Goal: Transaction & Acquisition: Obtain resource

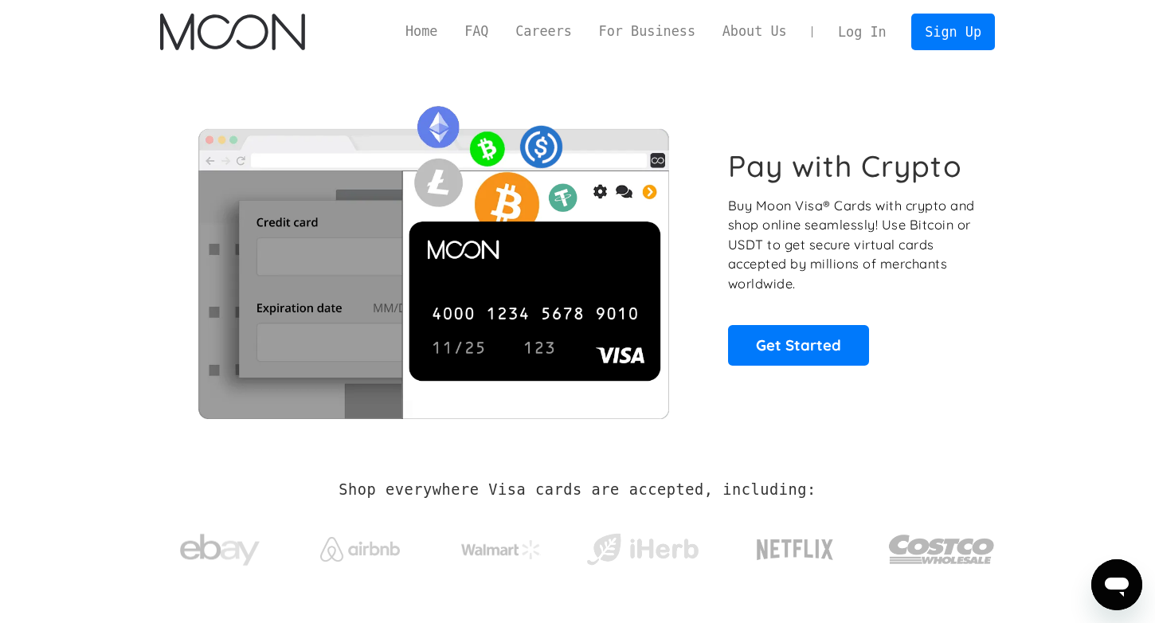
click at [849, 33] on link "Log In" at bounding box center [862, 31] width 75 height 35
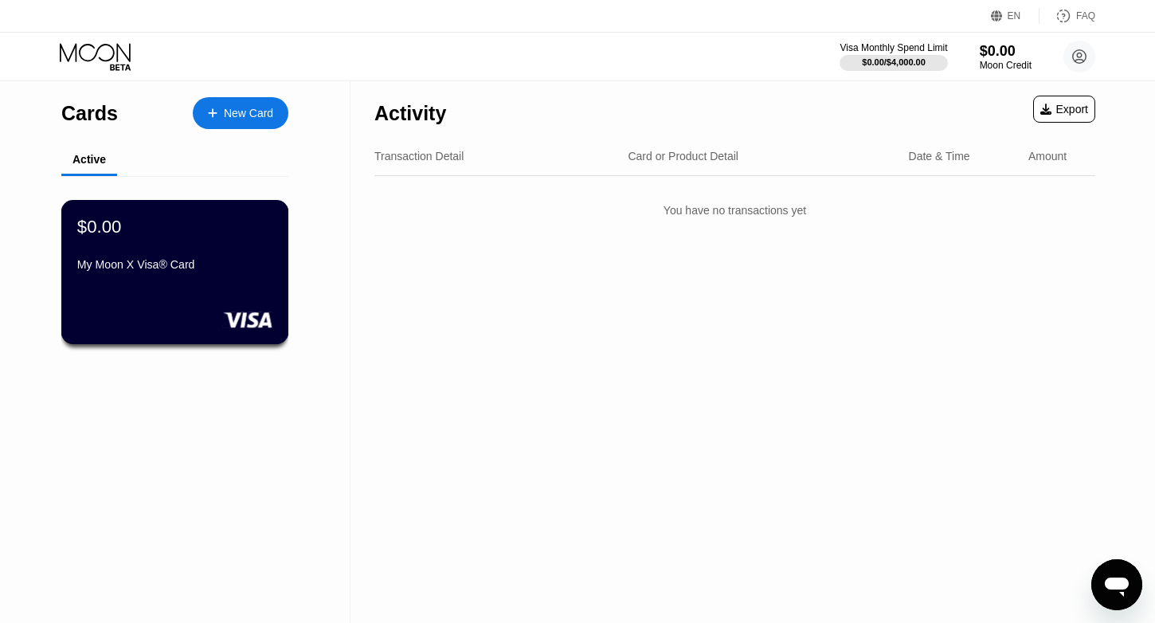
click at [236, 252] on div "$0.00 My Moon X Visa® Card" at bounding box center [174, 246] width 195 height 61
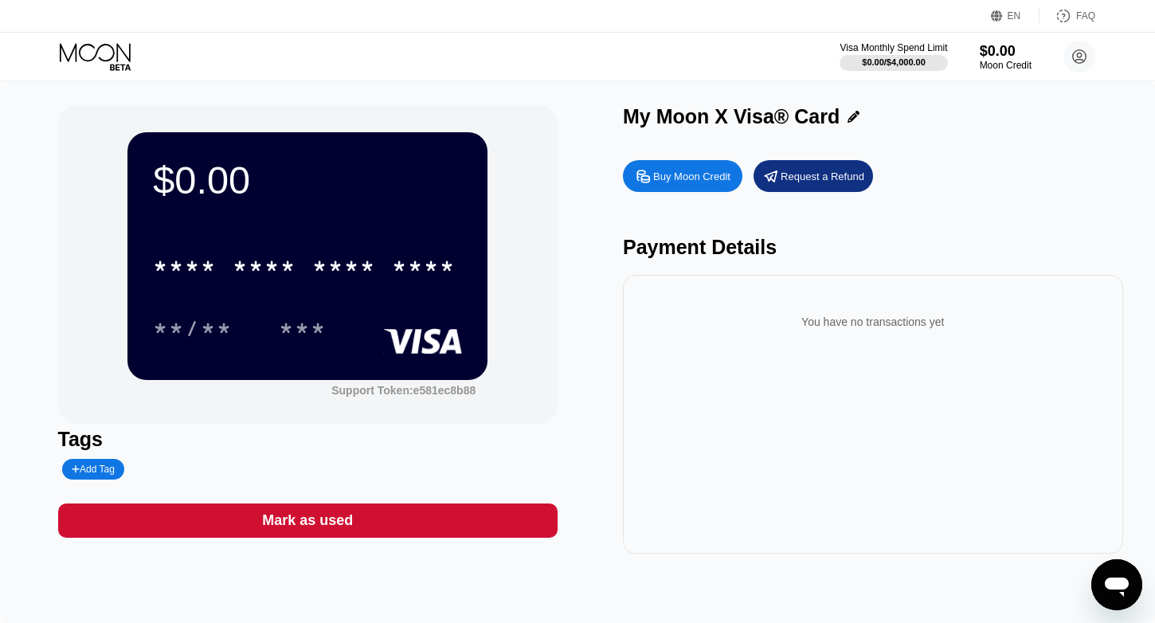
click at [689, 178] on div "Buy Moon Credit" at bounding box center [691, 177] width 77 height 14
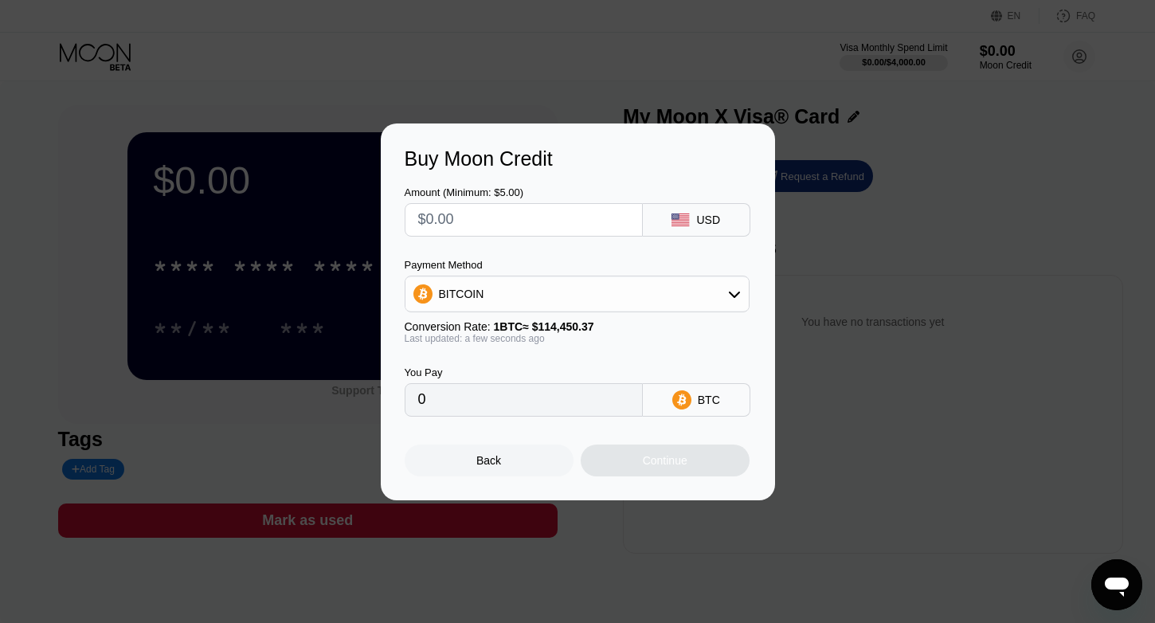
click at [706, 291] on div "BITCOIN" at bounding box center [577, 294] width 343 height 32
click at [613, 372] on div "USDT on TRON" at bounding box center [587, 373] width 300 height 13
click at [647, 289] on div "USDT on TRON" at bounding box center [577, 294] width 343 height 32
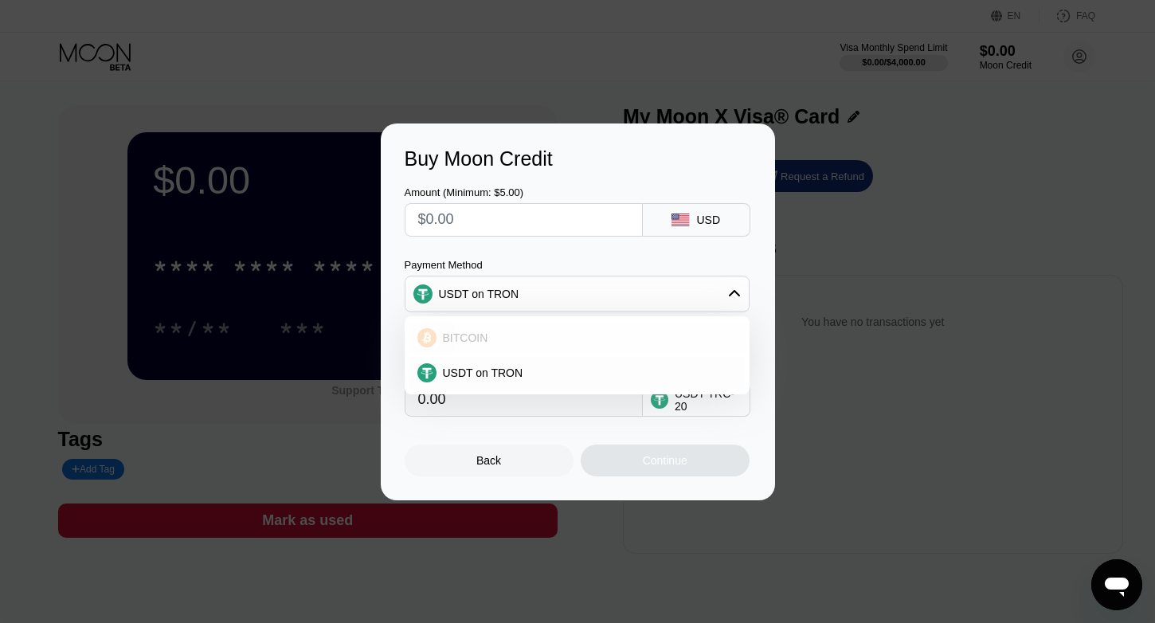
click at [573, 350] on div "BITCOIN" at bounding box center [577, 338] width 335 height 32
type input "0"
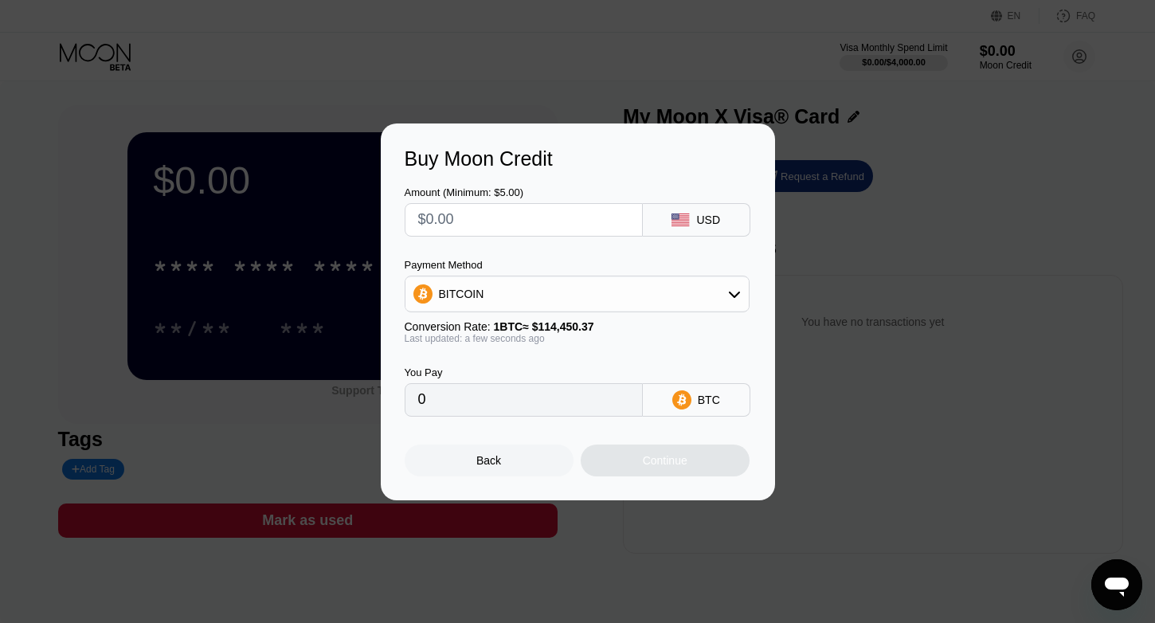
click at [480, 214] on input "text" at bounding box center [523, 220] width 211 height 32
type input "$1"
type input "0.00000874"
type input "$13"
type input "0.00011359"
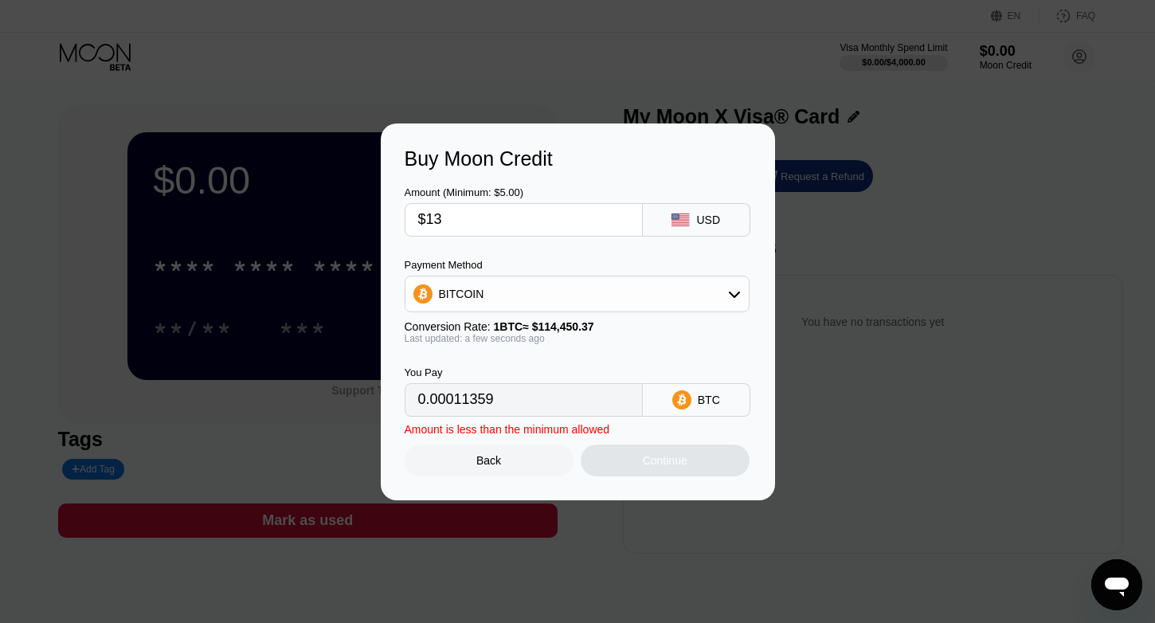
type input "$131"
type input "0.00114461"
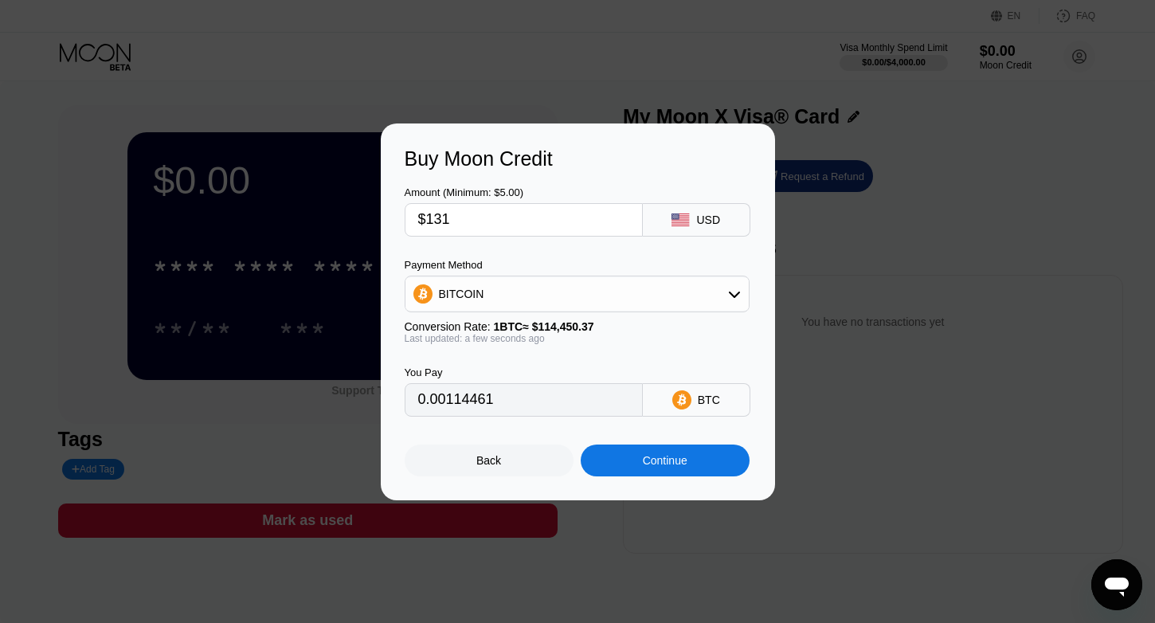
type input "$1319"
type input "0.01152465"
type input "$131"
type input "0.00114461"
type input "$13"
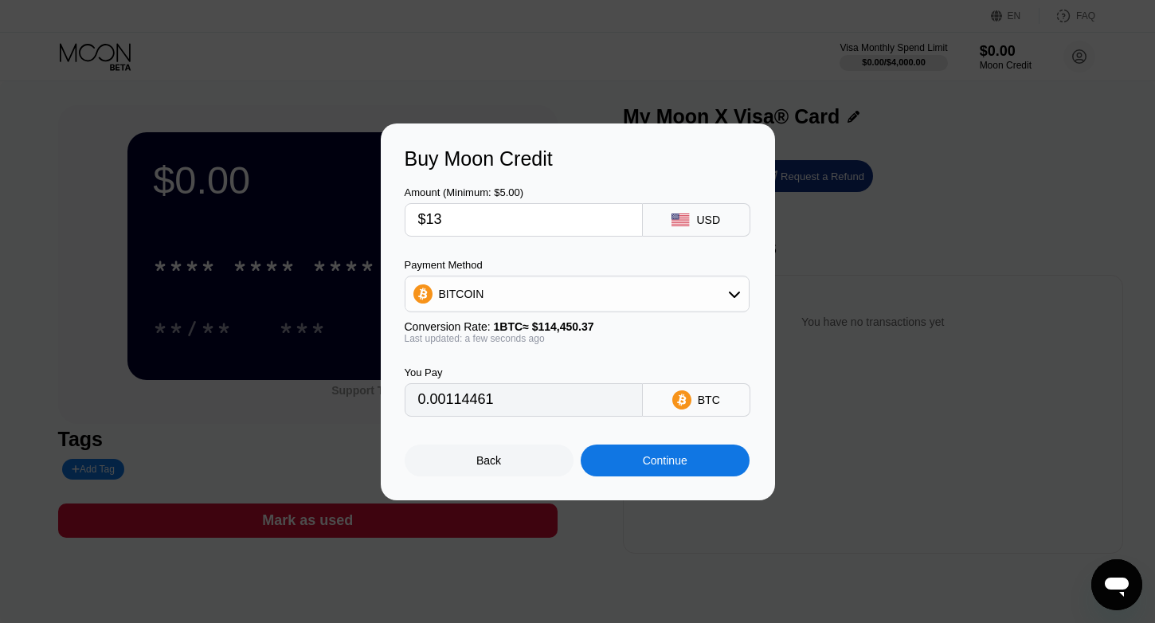
type input "0.00011359"
type input "$1"
type input "0.00000874"
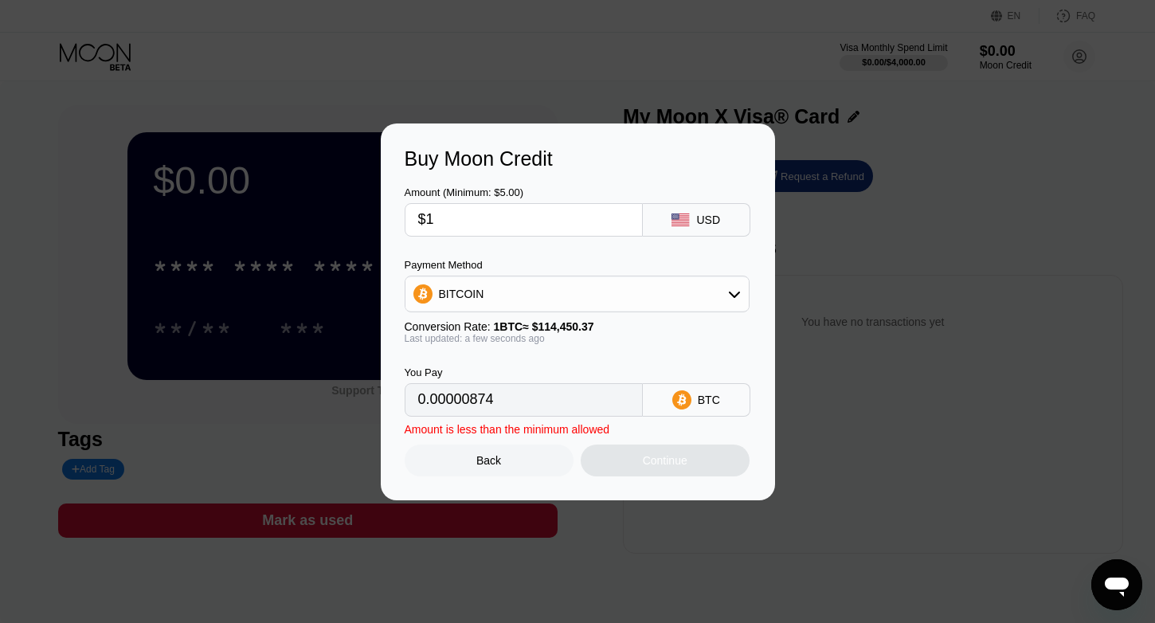
type input "$14"
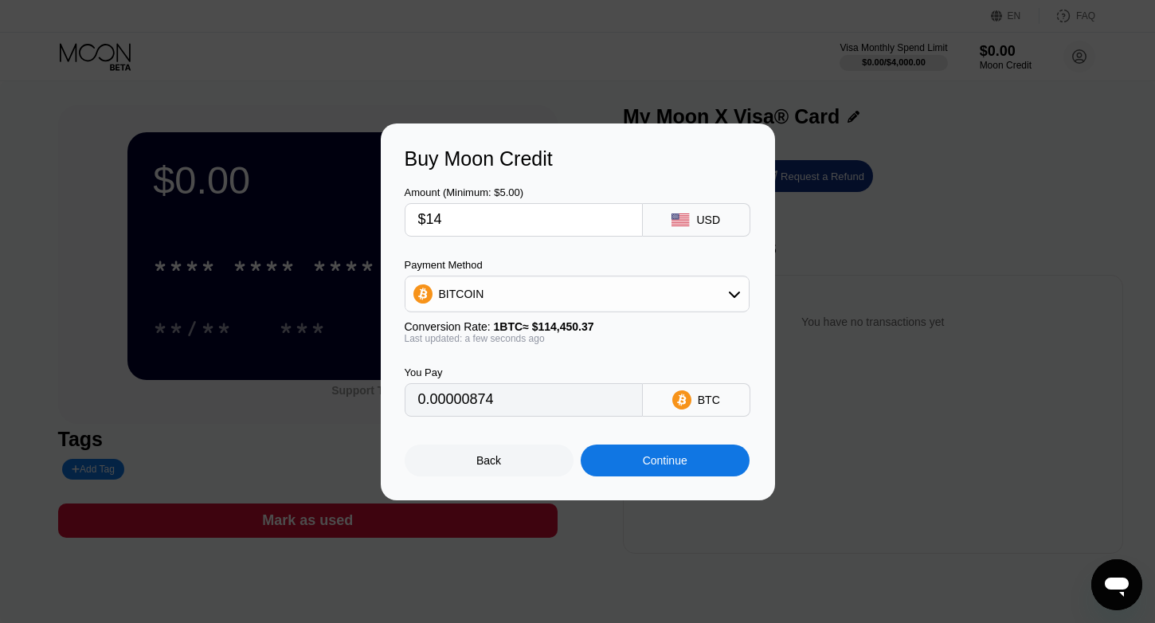
type input "0.00012233"
type input "$140"
type input "0.00122324"
type input "$1400"
type input "0.01223238"
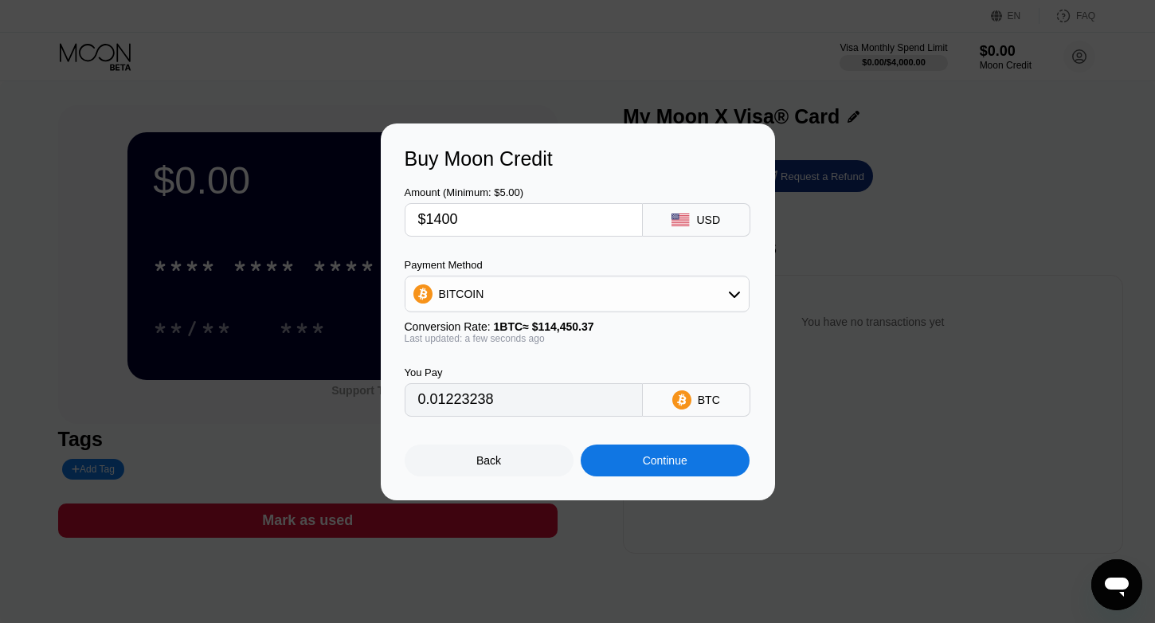
type input "$1"
type input "0.00000874"
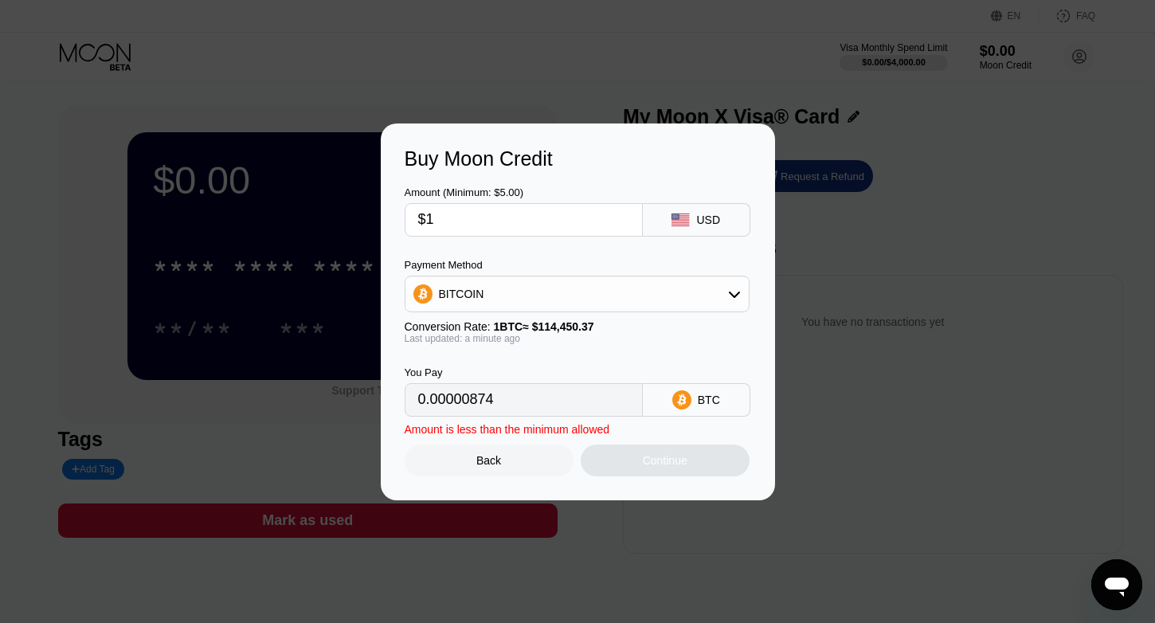
type input "$16"
type input "0.00013980"
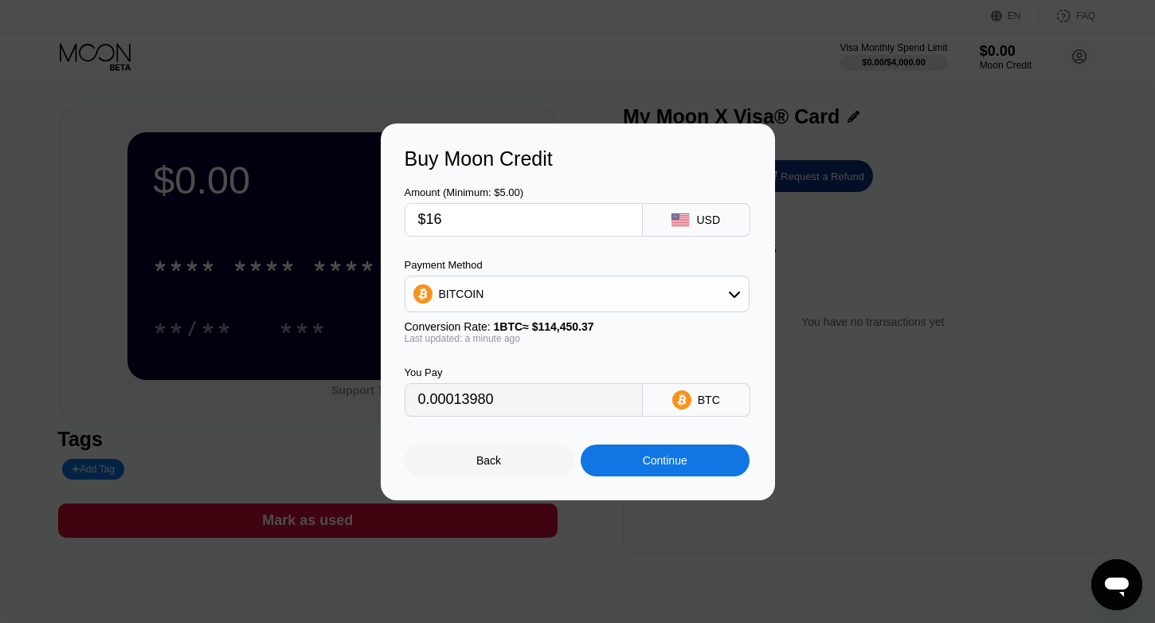
type input "$165"
type input "0.00144168"
type input "$1650"
type input "0.01441673"
type input "$1650"
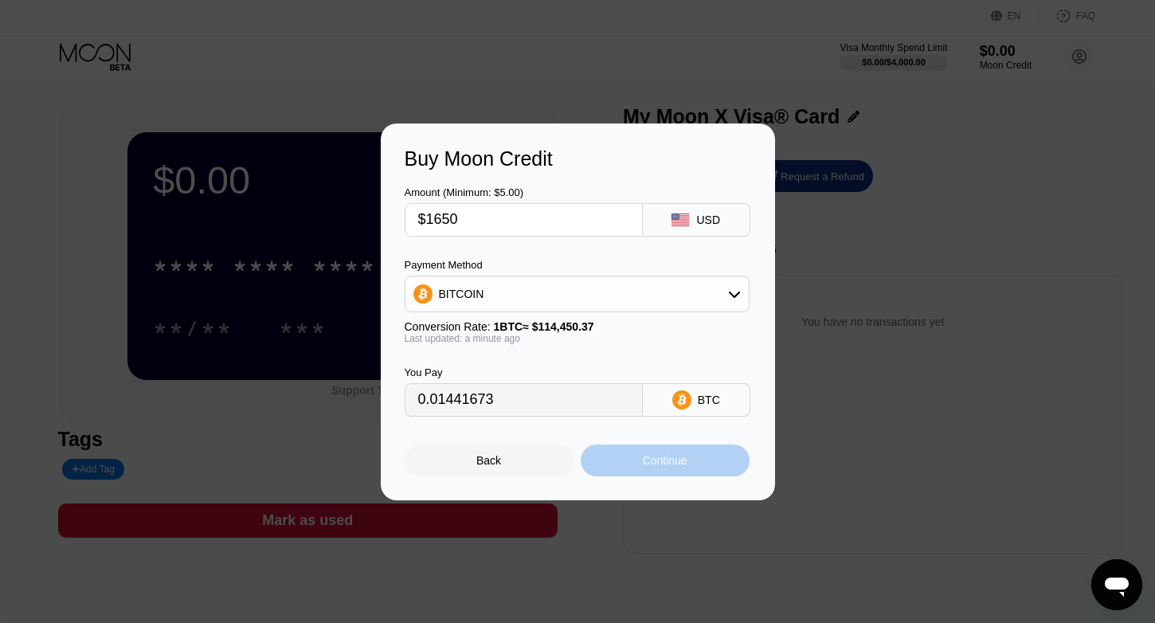
click at [656, 463] on div "Continue" at bounding box center [665, 460] width 45 height 13
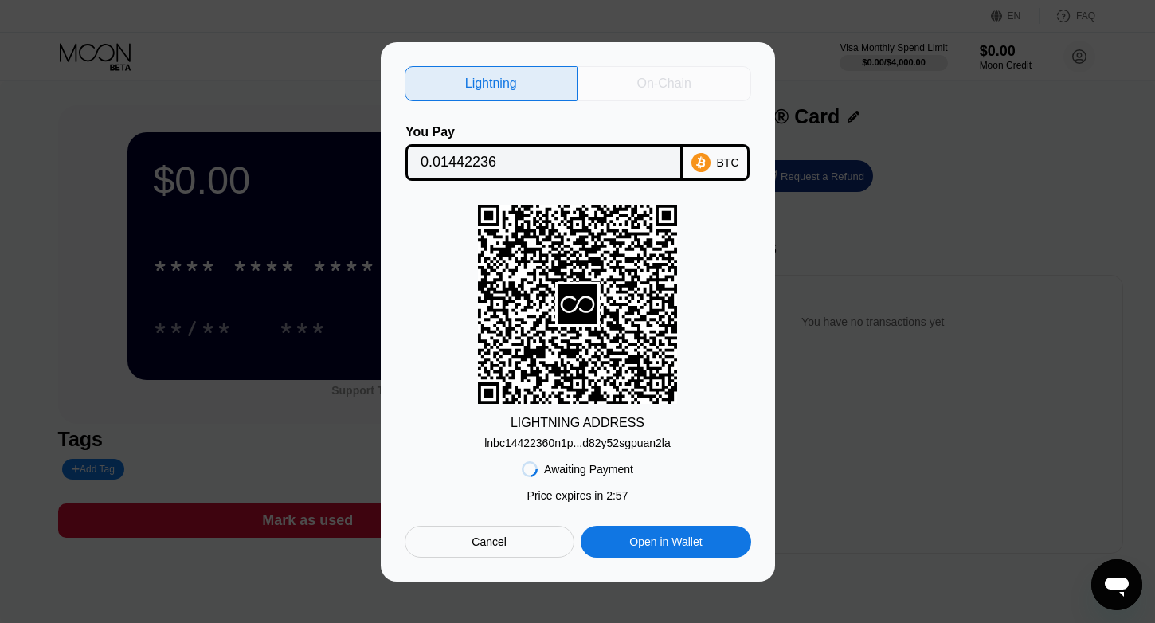
click at [682, 76] on div "On-Chain" at bounding box center [665, 84] width 54 height 16
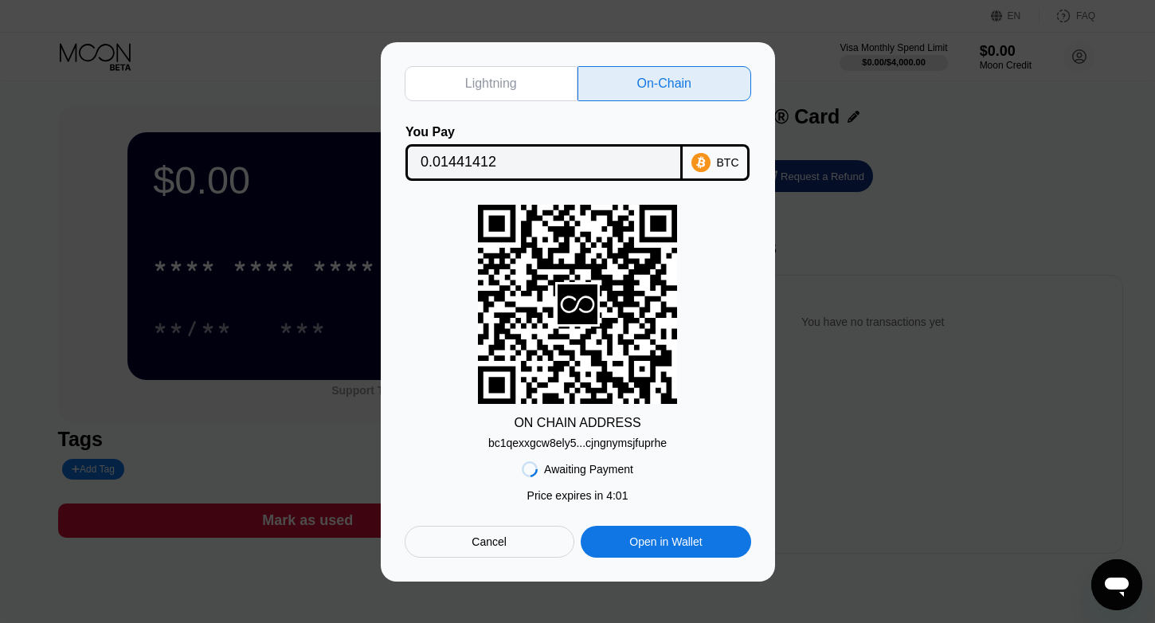
click at [554, 156] on input "0.01441412" at bounding box center [544, 163] width 247 height 32
click at [531, 532] on div "Cancel" at bounding box center [490, 542] width 170 height 32
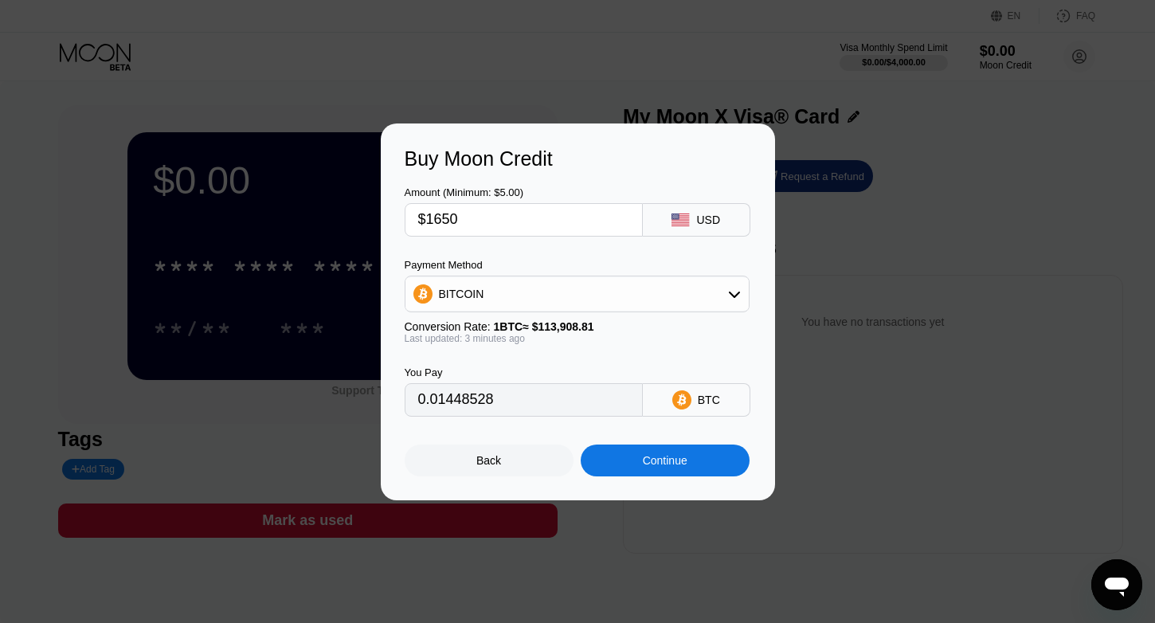
type input "0.01443575"
click at [661, 461] on div "Continue" at bounding box center [665, 460] width 45 height 13
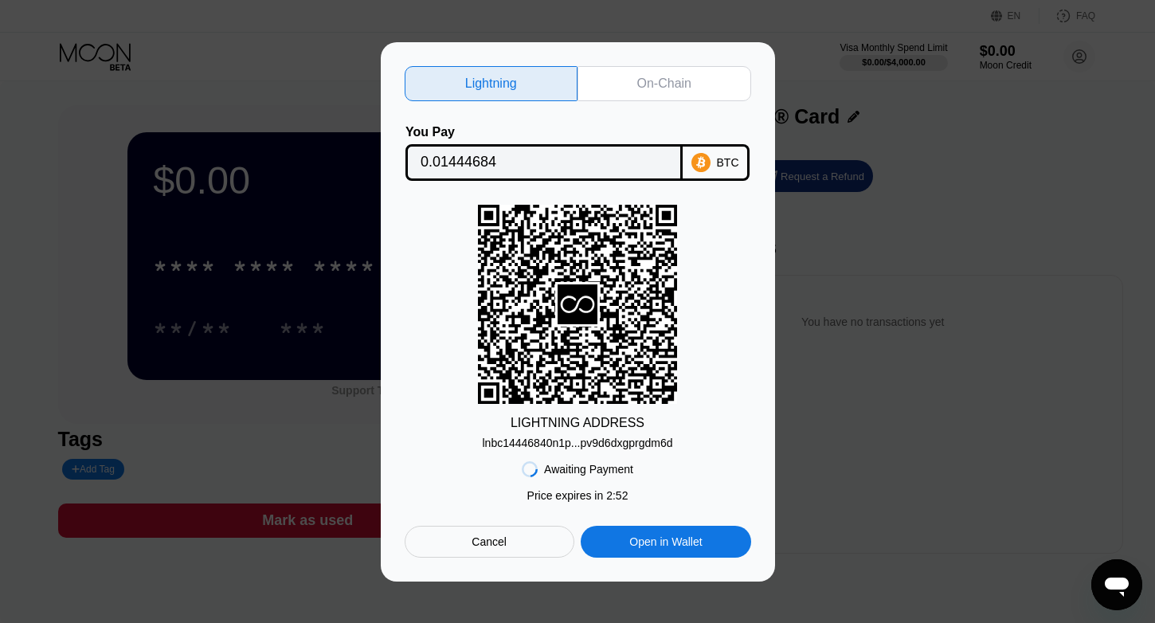
click at [653, 76] on div "On-Chain" at bounding box center [665, 84] width 54 height 16
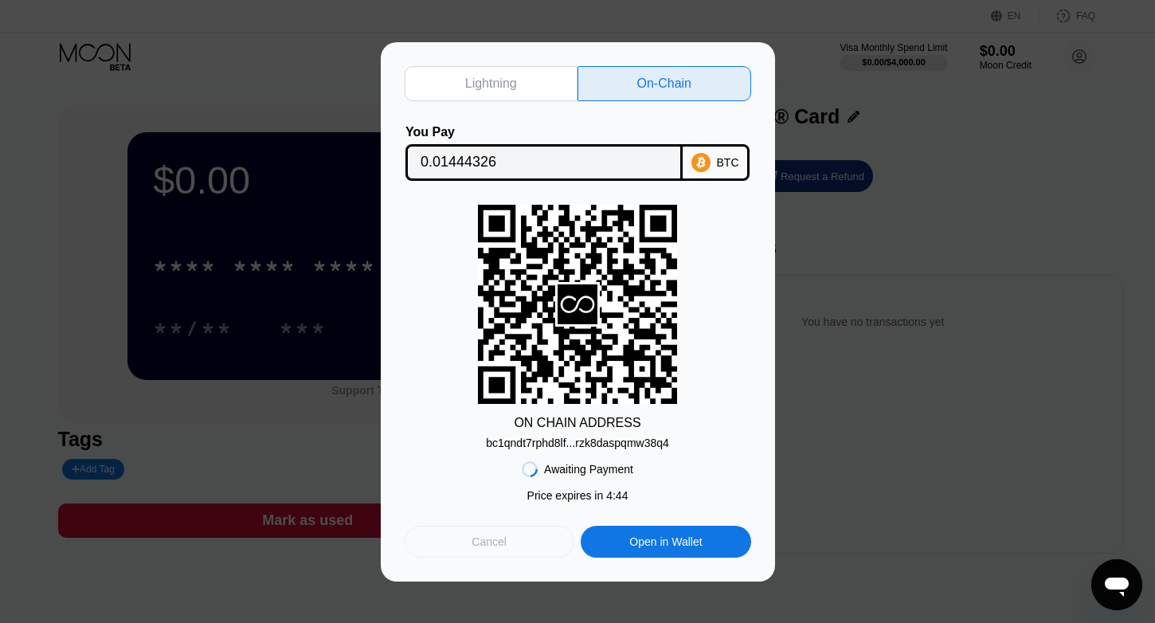
click at [506, 540] on div "Cancel" at bounding box center [489, 542] width 35 height 14
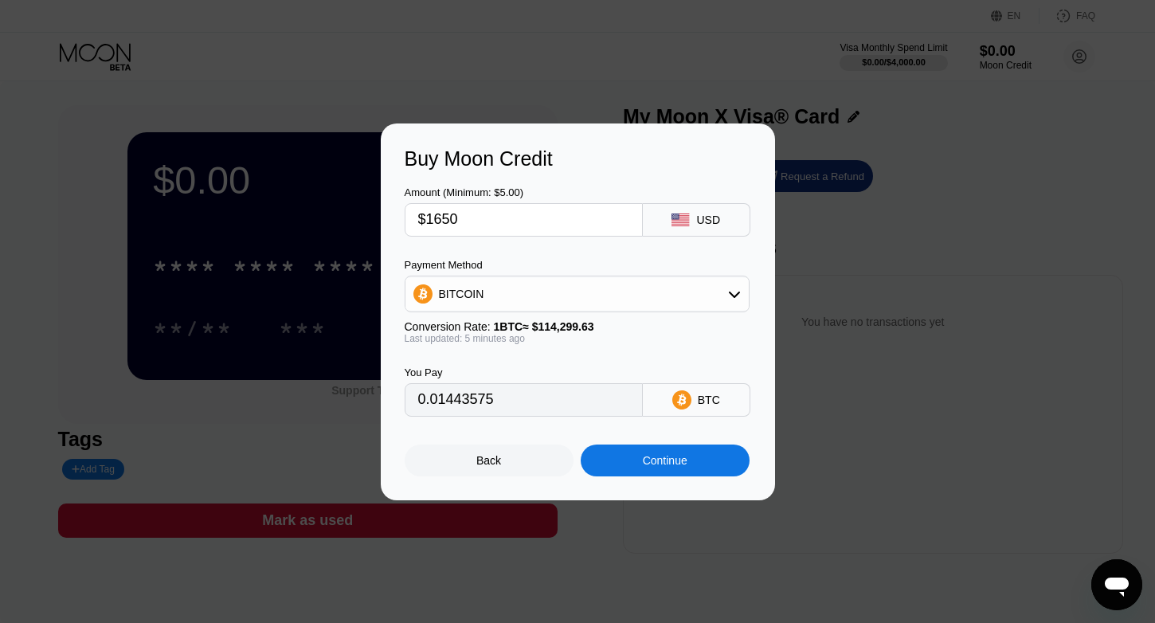
type input "0.01444946"
click at [681, 219] on rect at bounding box center [681, 220] width 18 height 13
click at [842, 308] on div "Buy Moon Credit Amount (Minimum: $5.00) $1650 USD Payment Method BITCOIN Conver…" at bounding box center [577, 312] width 1155 height 377
click at [455, 458] on div "Back" at bounding box center [489, 461] width 169 height 32
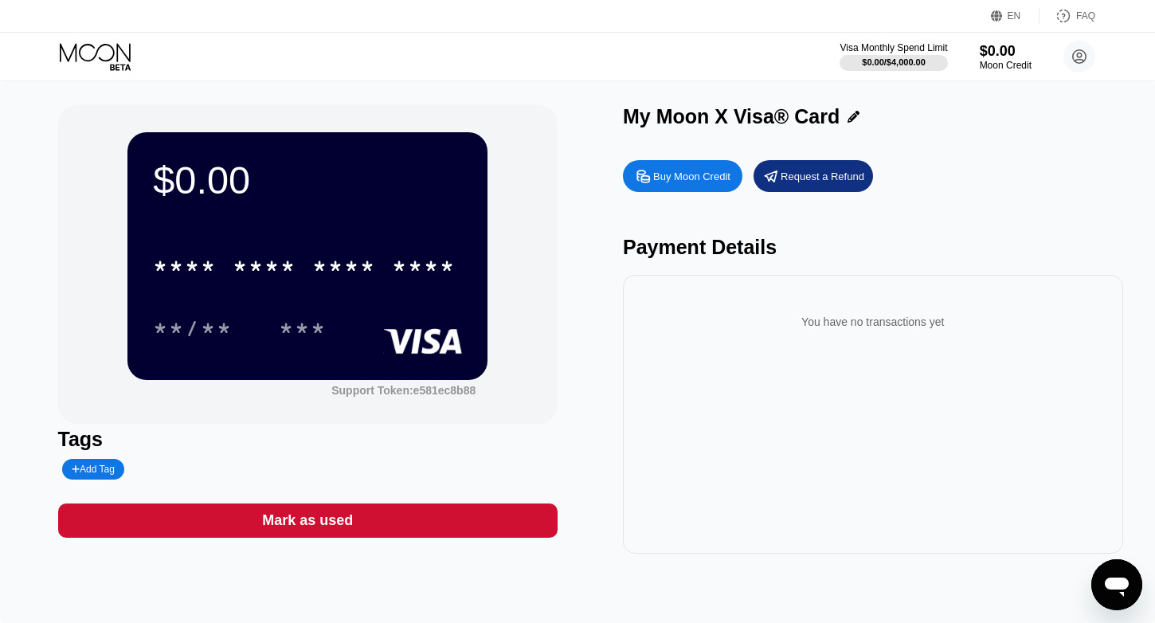
click at [705, 175] on div "Buy Moon Credit" at bounding box center [691, 177] width 77 height 14
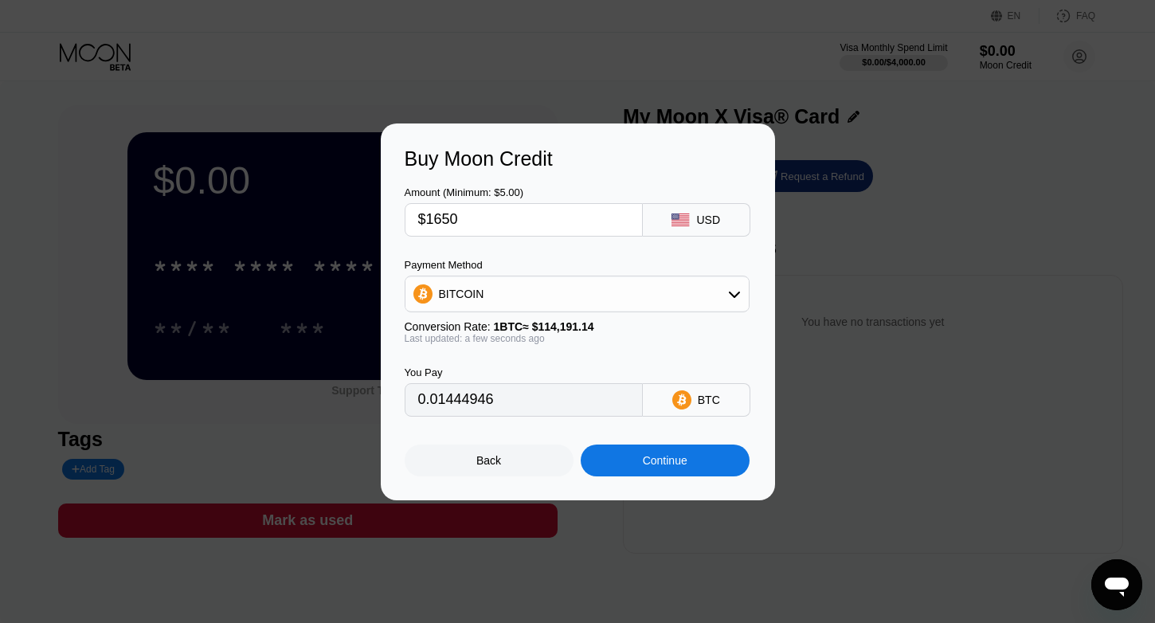
click at [457, 213] on input "$1650" at bounding box center [523, 220] width 211 height 32
type input "$165"
type input "0.00144495"
type input "$16"
type input "0.00014012"
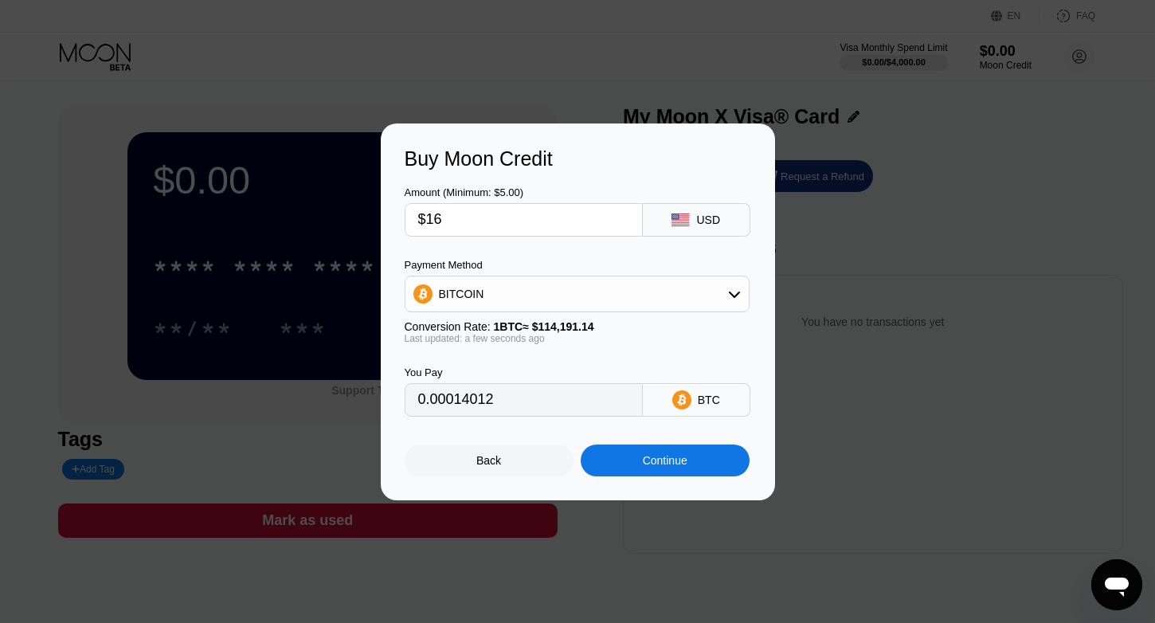
type input "$167"
type input "0.00146247"
type input "$1672"
type input "0.01464212"
type input "$167"
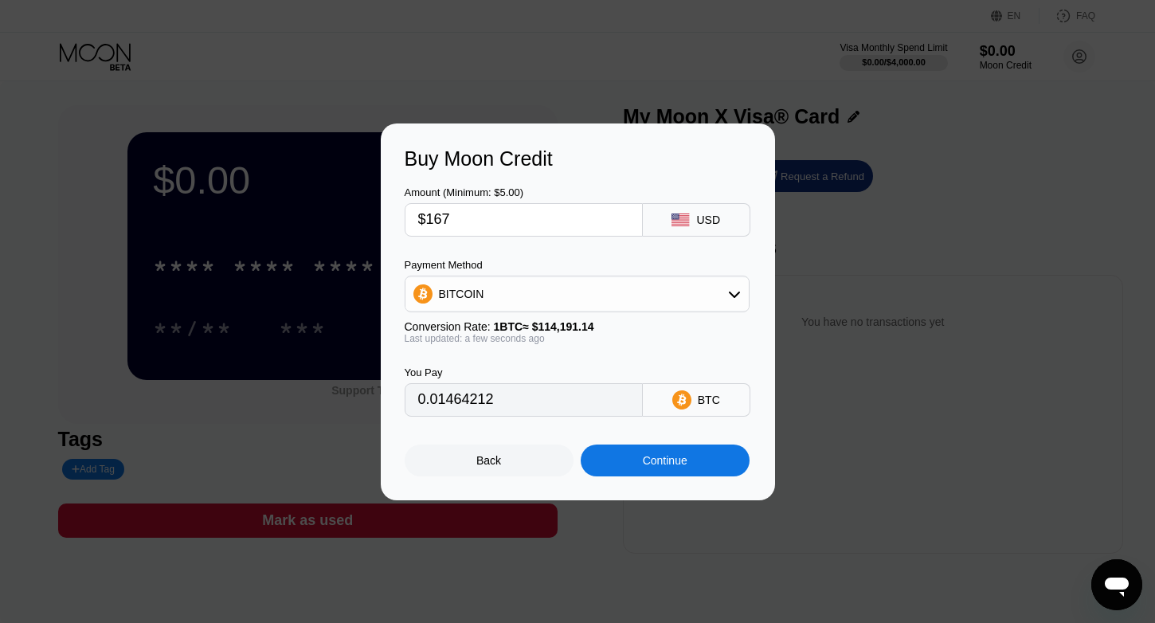
type input "0.00146247"
type input "$16"
type input "0.00014012"
type input "$160"
type input "0.00140116"
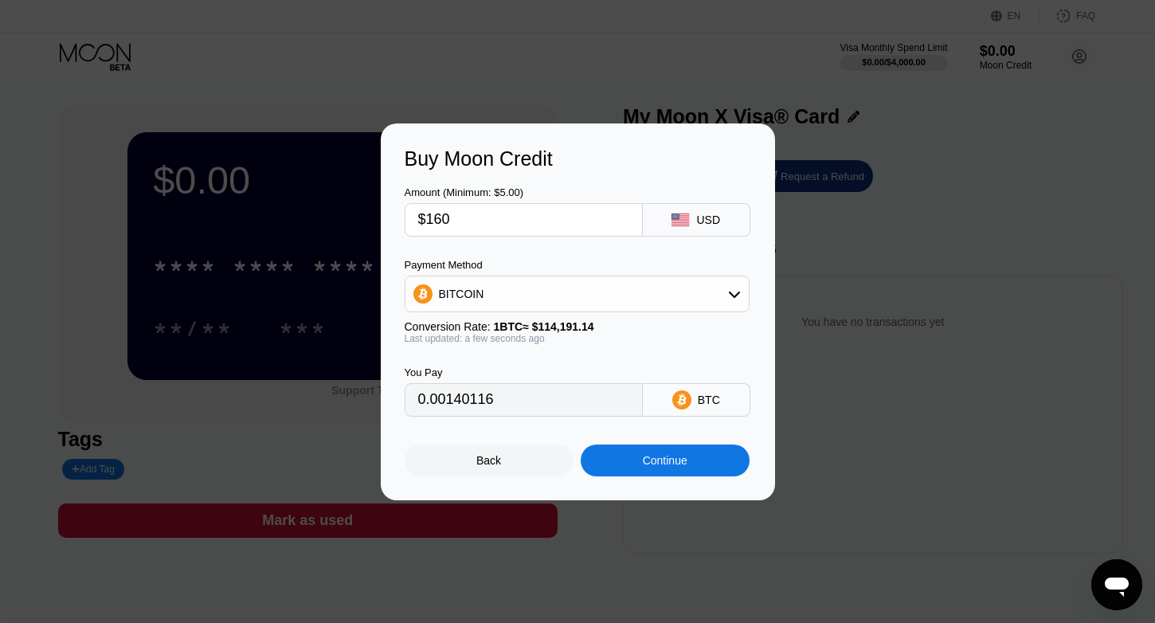
type input "$1600"
type input "0.01401160"
type input "$160"
type input "0.00140116"
type input "$1650"
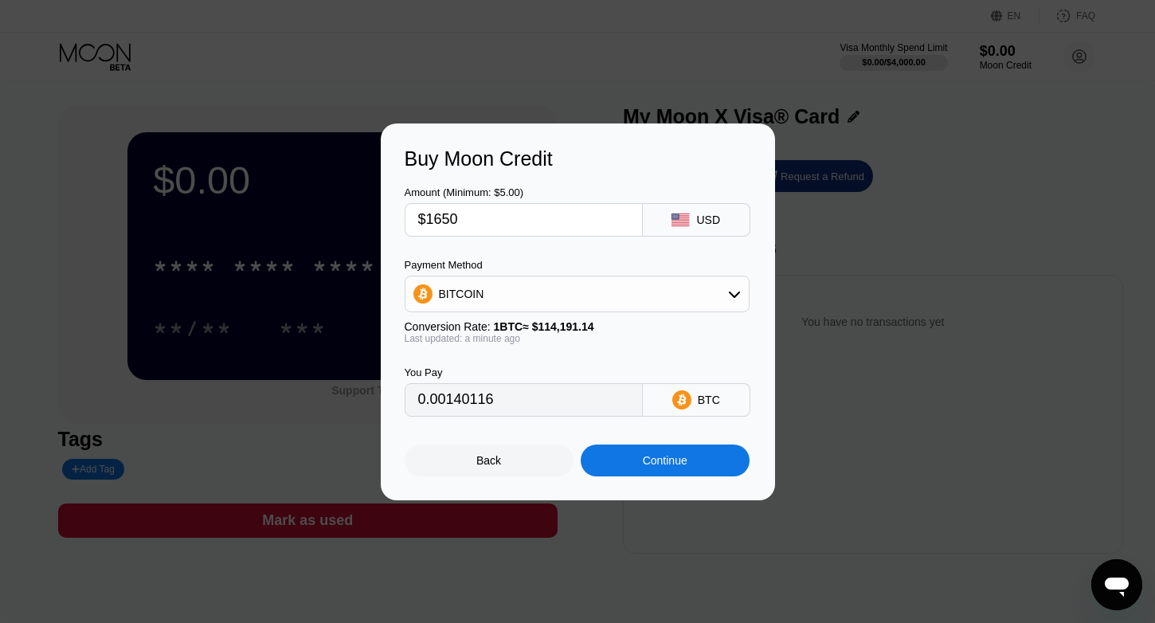
type input "0.01444946"
click at [683, 454] on div "Continue" at bounding box center [665, 460] width 45 height 13
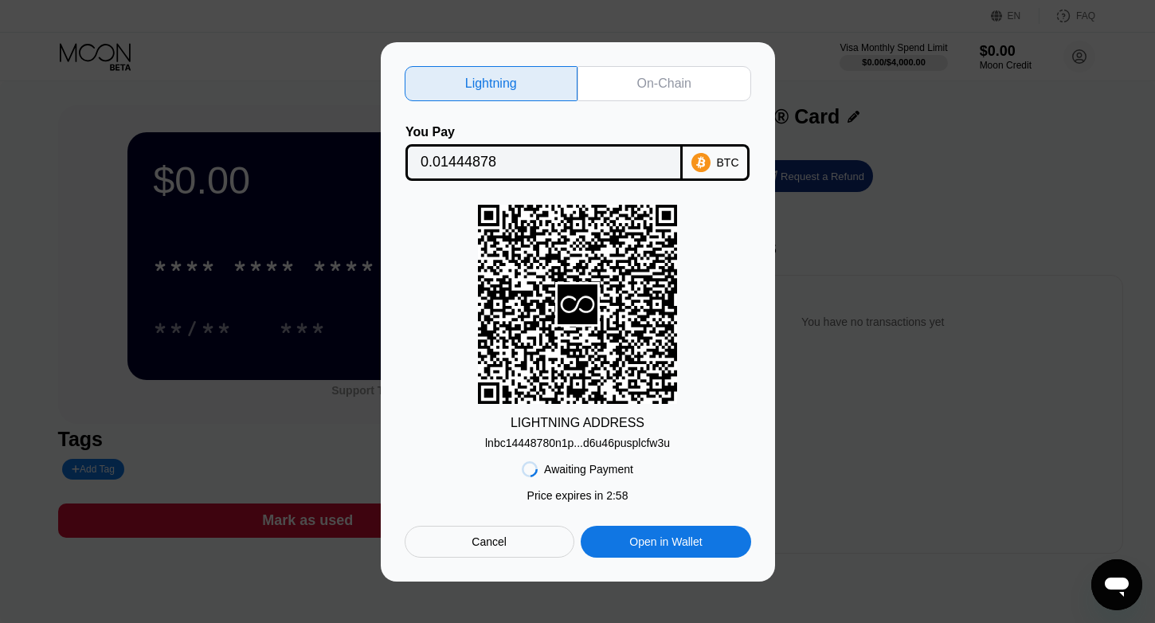
click at [658, 92] on div "On-Chain" at bounding box center [665, 83] width 174 height 35
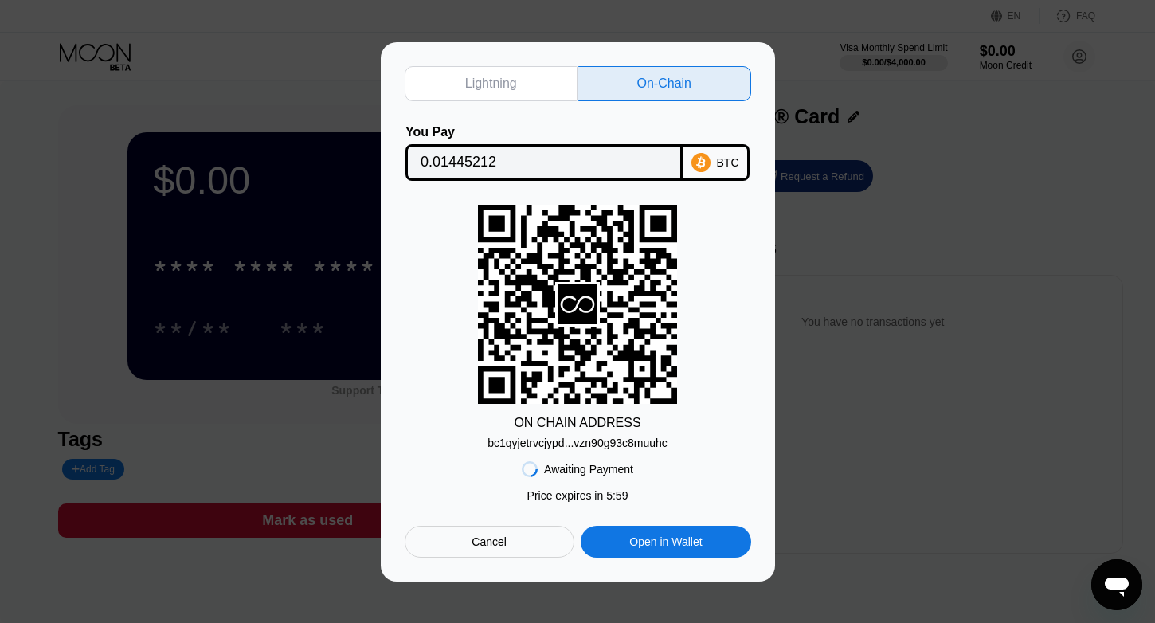
click at [614, 444] on div "bc1qyjetrvcjypd...vzn90g93c8muuhc" at bounding box center [578, 443] width 180 height 13
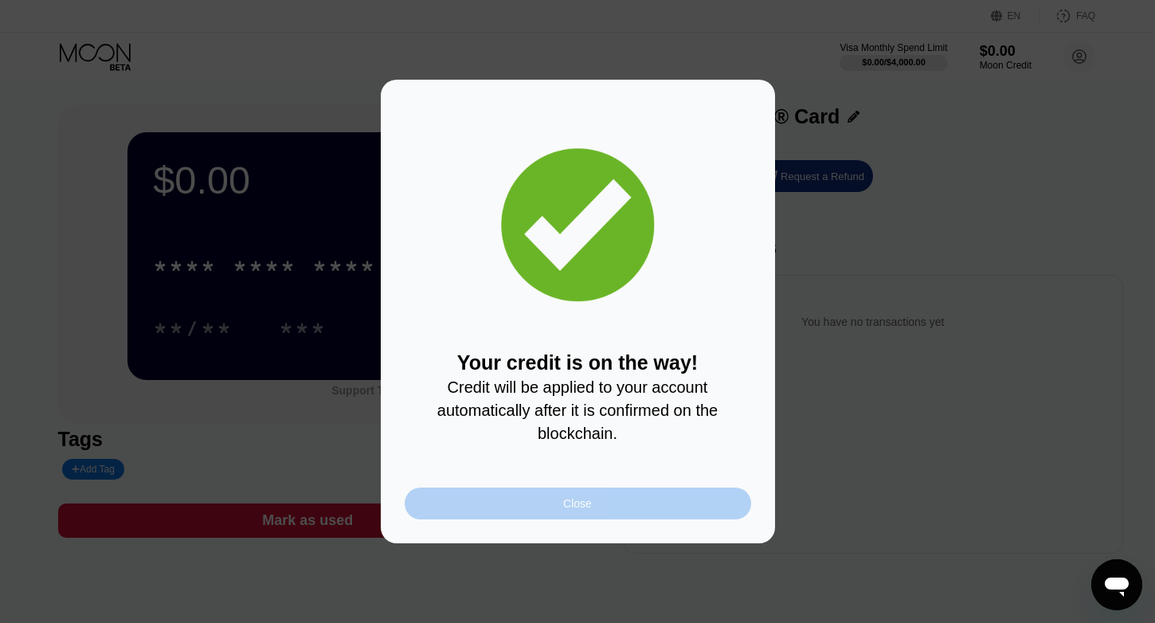
click at [606, 504] on div "Close" at bounding box center [578, 504] width 347 height 32
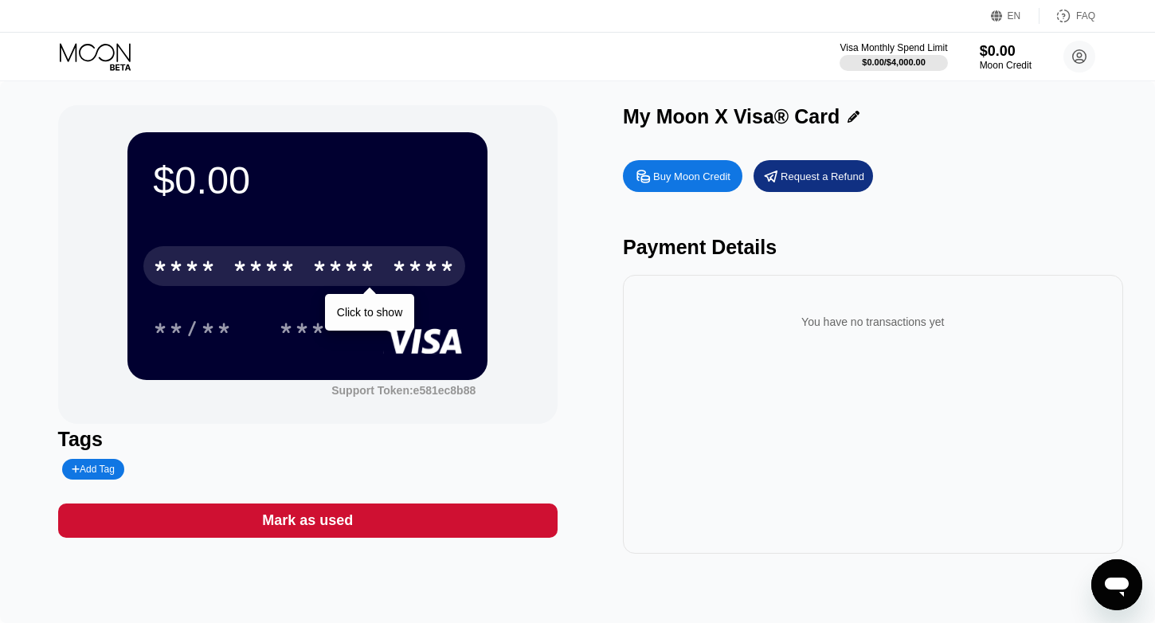
click at [281, 267] on div "* * * *" at bounding box center [265, 269] width 64 height 26
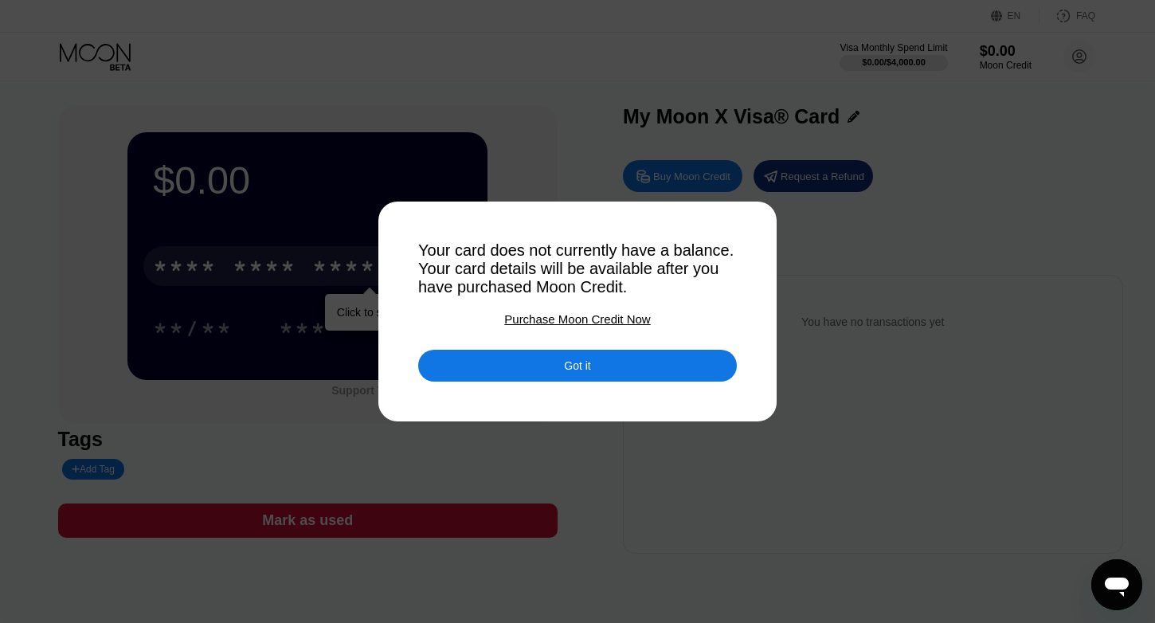
click at [567, 379] on div "Got it" at bounding box center [577, 366] width 319 height 32
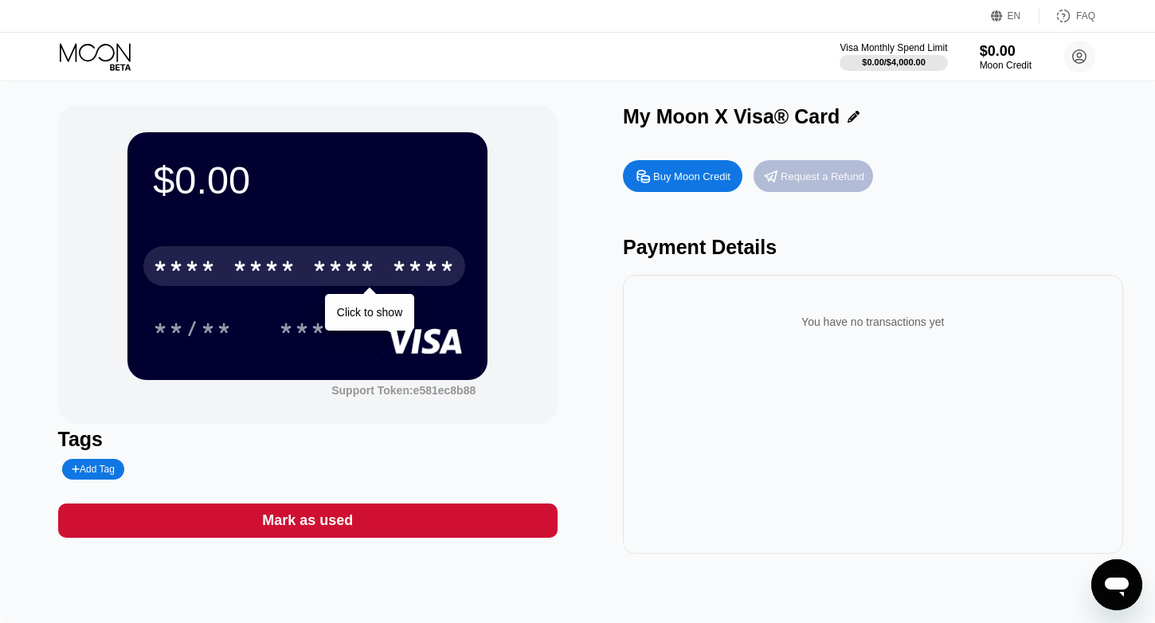
click at [827, 182] on div "Request a Refund" at bounding box center [823, 177] width 84 height 14
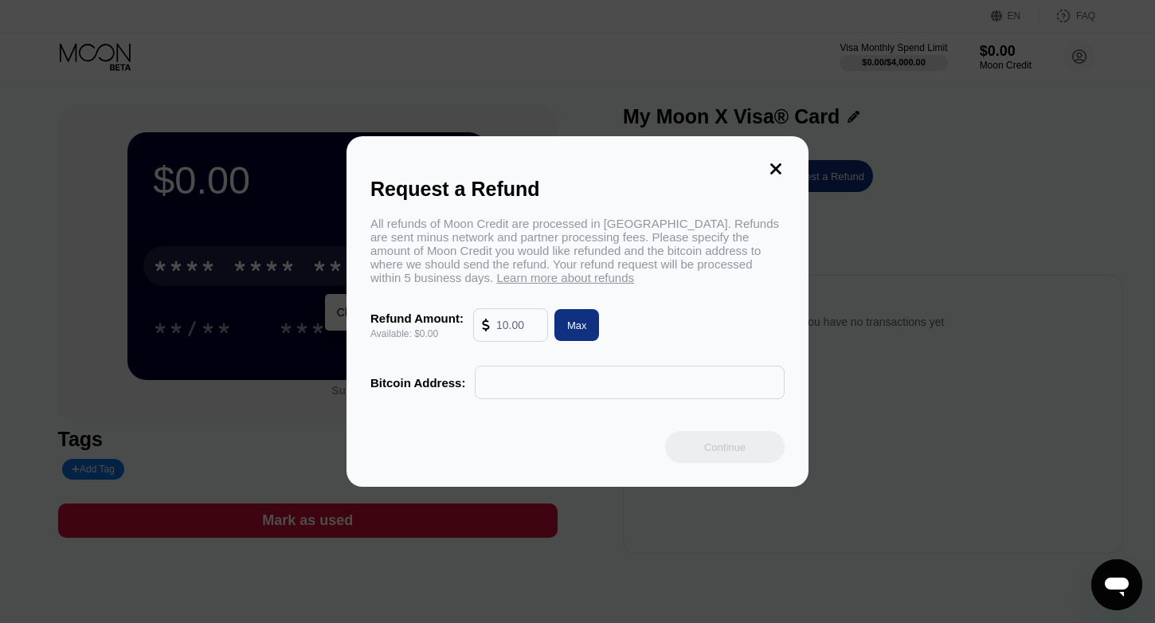
click at [783, 163] on icon at bounding box center [776, 169] width 18 height 18
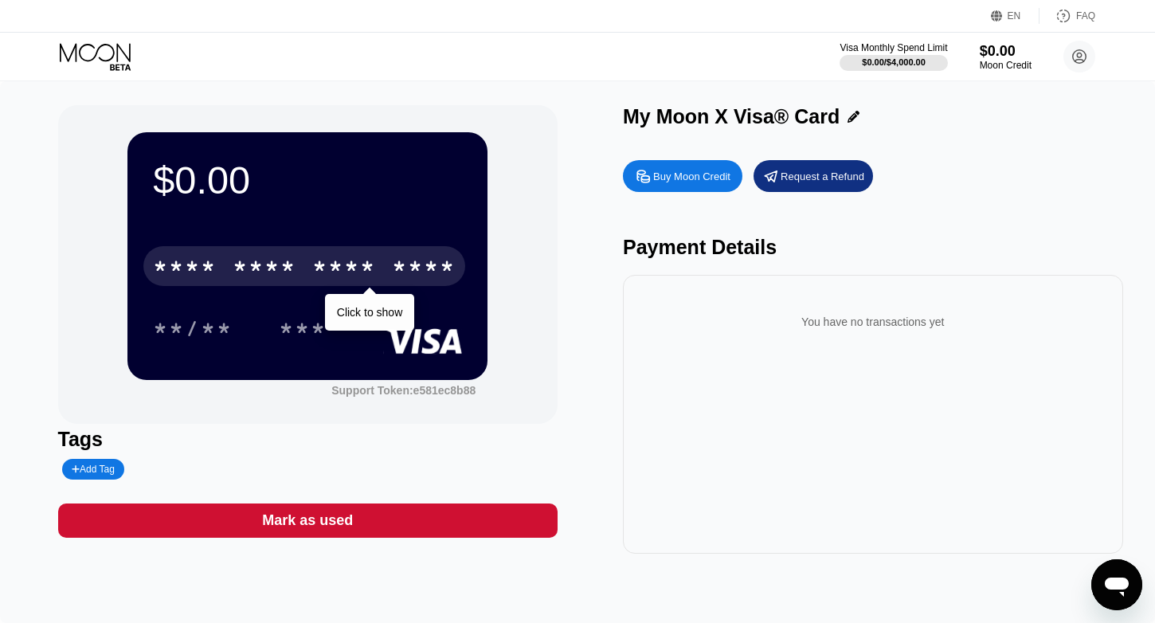
scroll to position [235, 0]
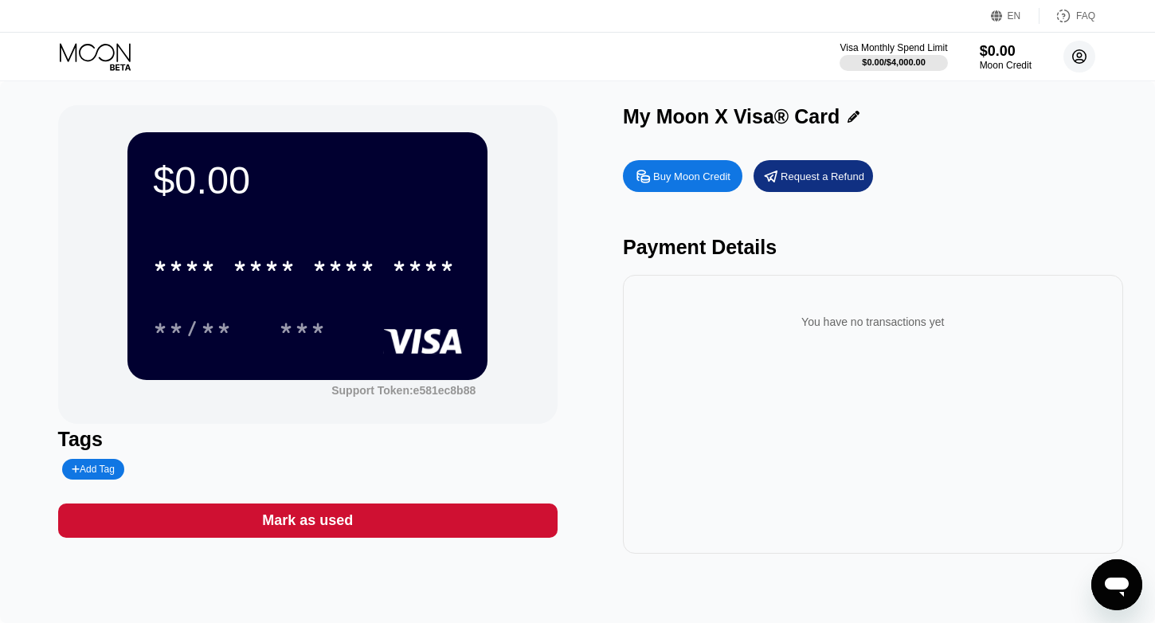
click at [1089, 54] on circle at bounding box center [1080, 57] width 32 height 32
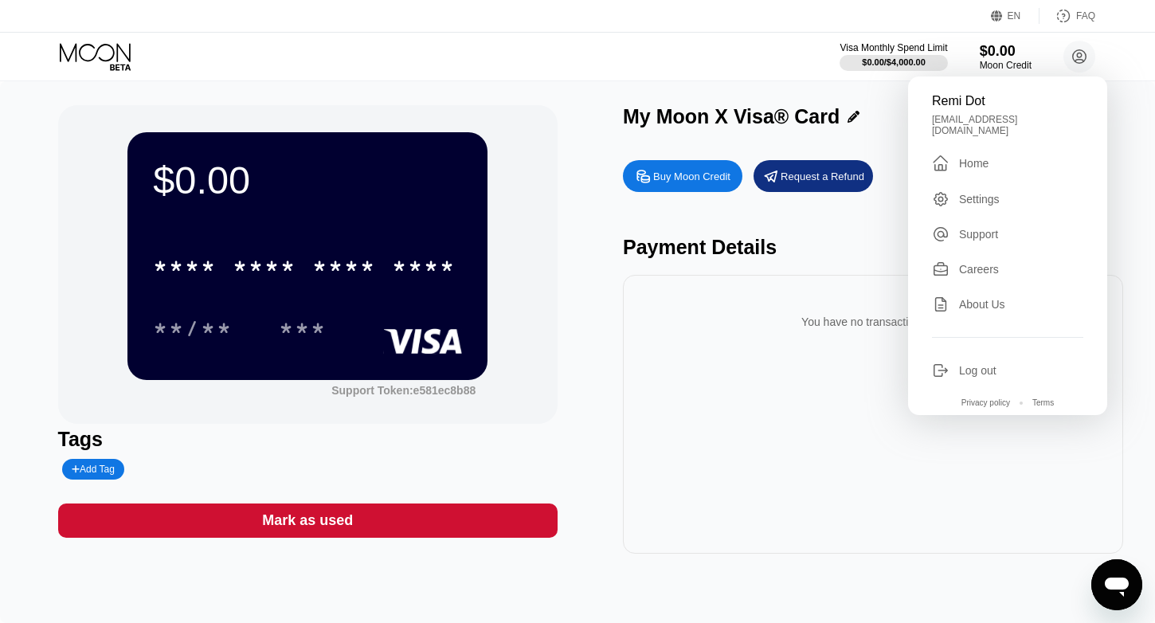
click at [972, 263] on div "Careers" at bounding box center [979, 269] width 40 height 13
click at [596, 338] on div "$0.00 * * * * * * * * * * * * **** **/** *** Support Token: e581ec8b88 Tags Add…" at bounding box center [578, 329] width 1040 height 449
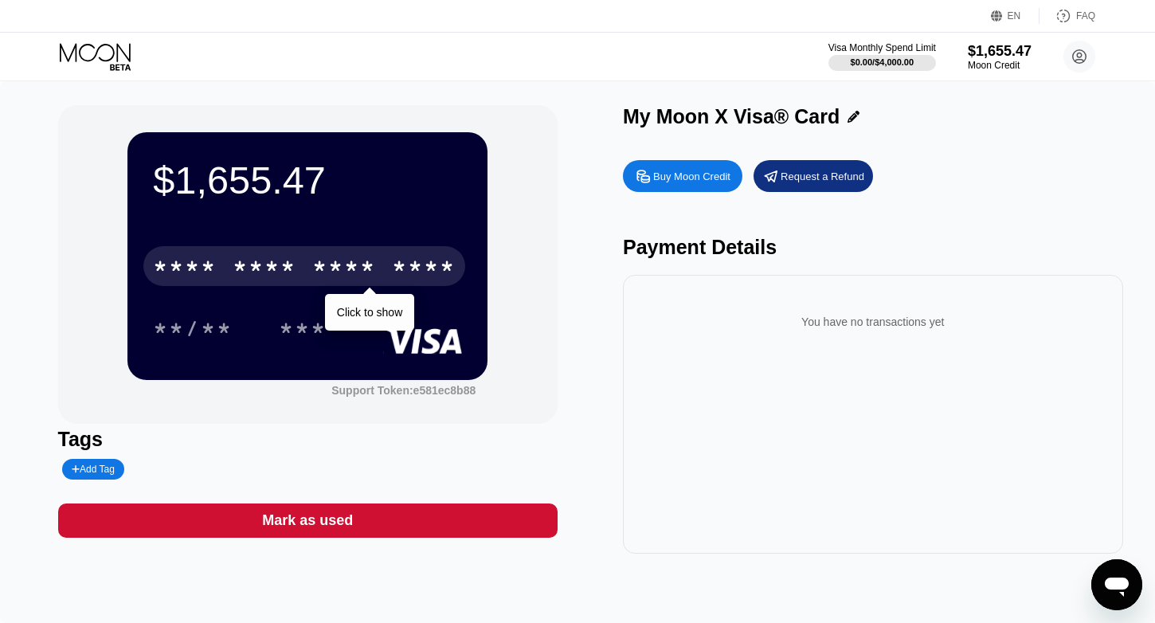
click at [265, 266] on div "* * * *" at bounding box center [265, 269] width 64 height 26
click at [328, 263] on div "* * * *" at bounding box center [344, 269] width 64 height 26
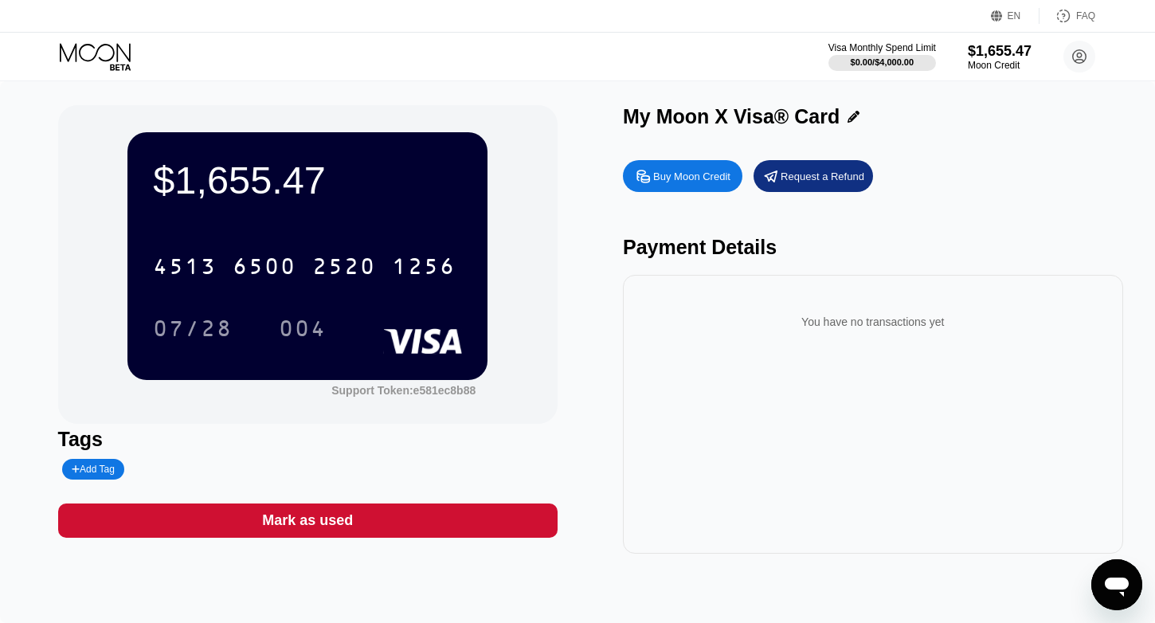
click at [825, 171] on div "Request a Refund" at bounding box center [823, 177] width 84 height 14
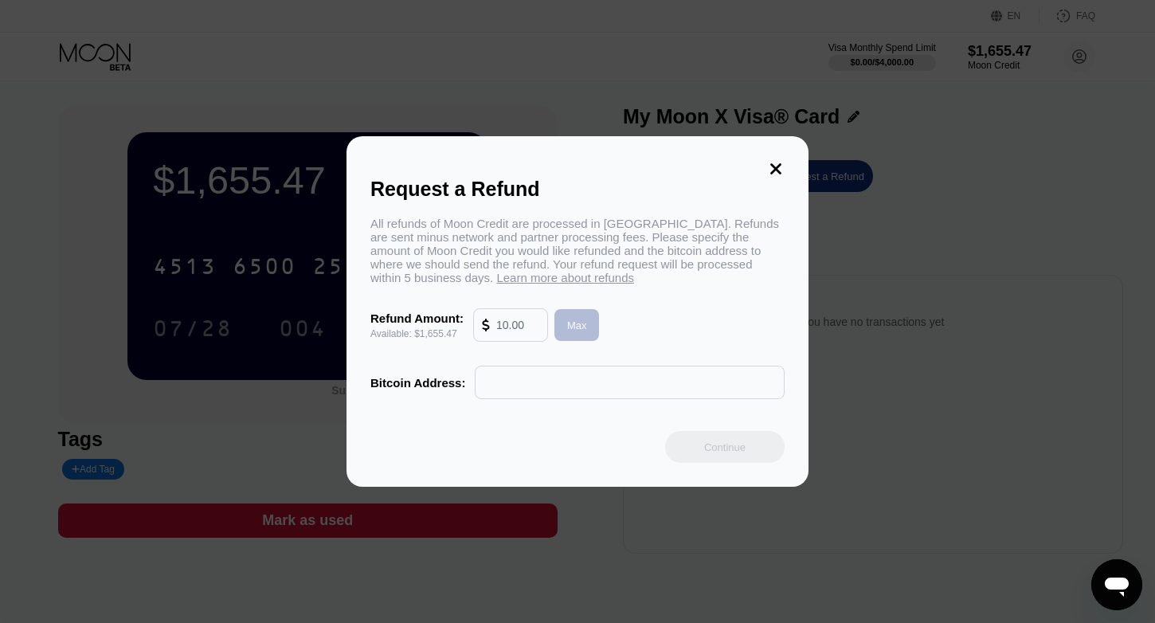
click at [582, 334] on div "Max" at bounding box center [577, 325] width 45 height 32
type input "1655.47"
click at [783, 160] on icon at bounding box center [776, 169] width 18 height 18
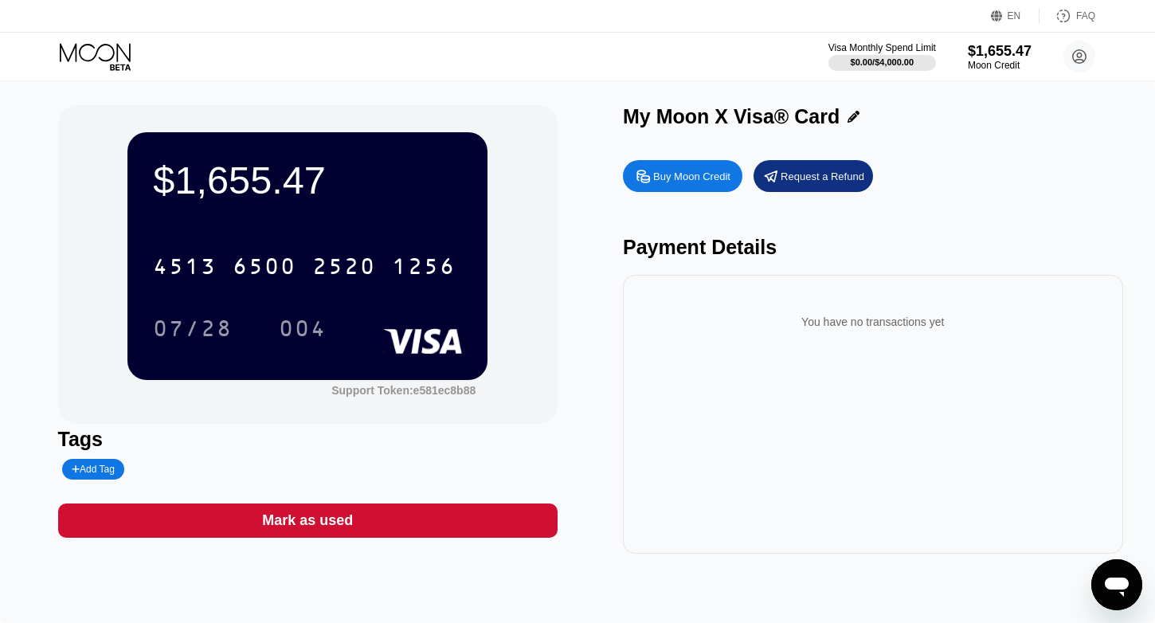
click at [833, 163] on div "Request a Refund" at bounding box center [814, 176] width 120 height 32
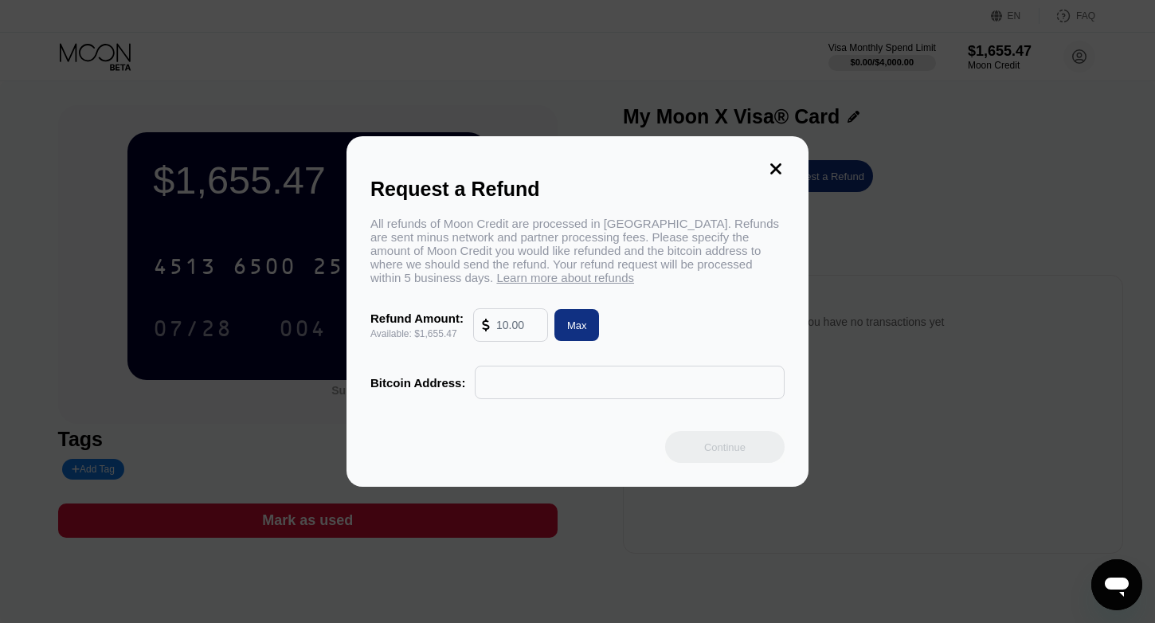
click at [566, 334] on div "Max" at bounding box center [577, 325] width 45 height 32
type input "1655.47"
click at [549, 375] on input "text" at bounding box center [630, 383] width 292 height 32
paste input "3CKRtNgGkwcY7i3CTZ4otEob4niggctfNC"
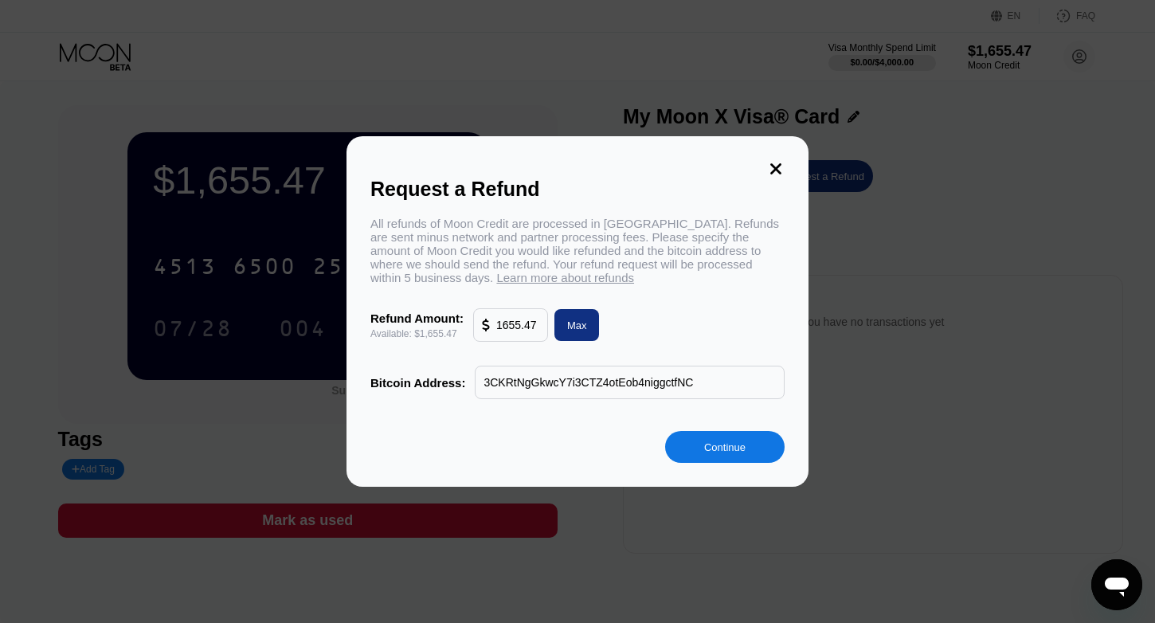
type input "3CKRtNgGkwcY7i3CTZ4otEob4niggctfNC"
click at [733, 449] on div "Continue" at bounding box center [724, 448] width 41 height 14
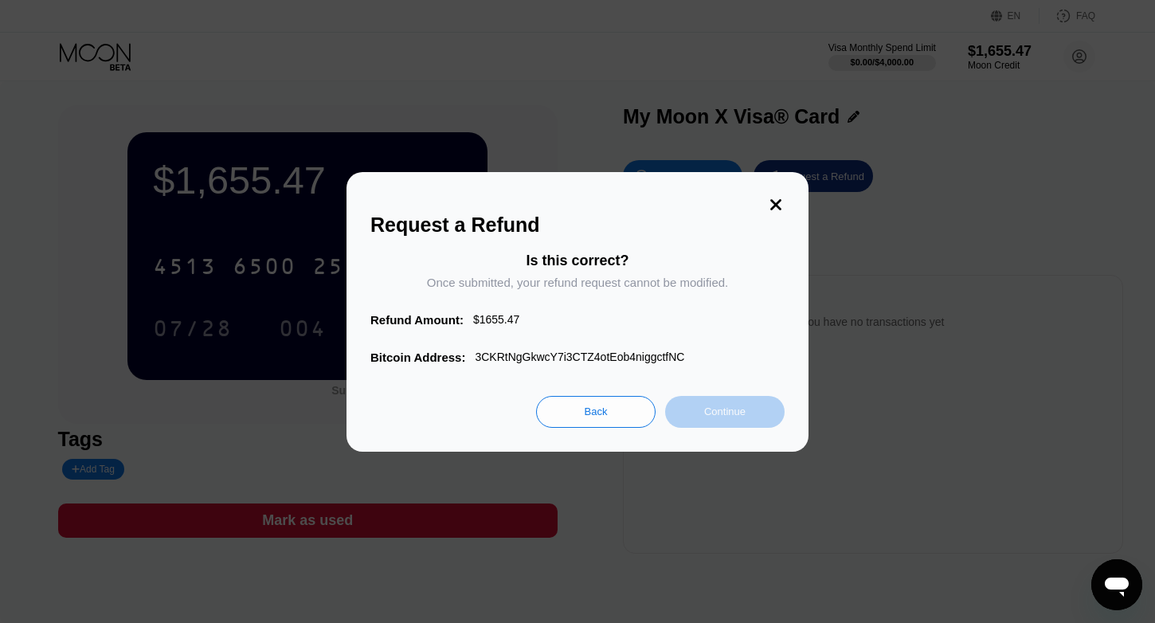
click at [730, 406] on div "Continue" at bounding box center [724, 412] width 41 height 14
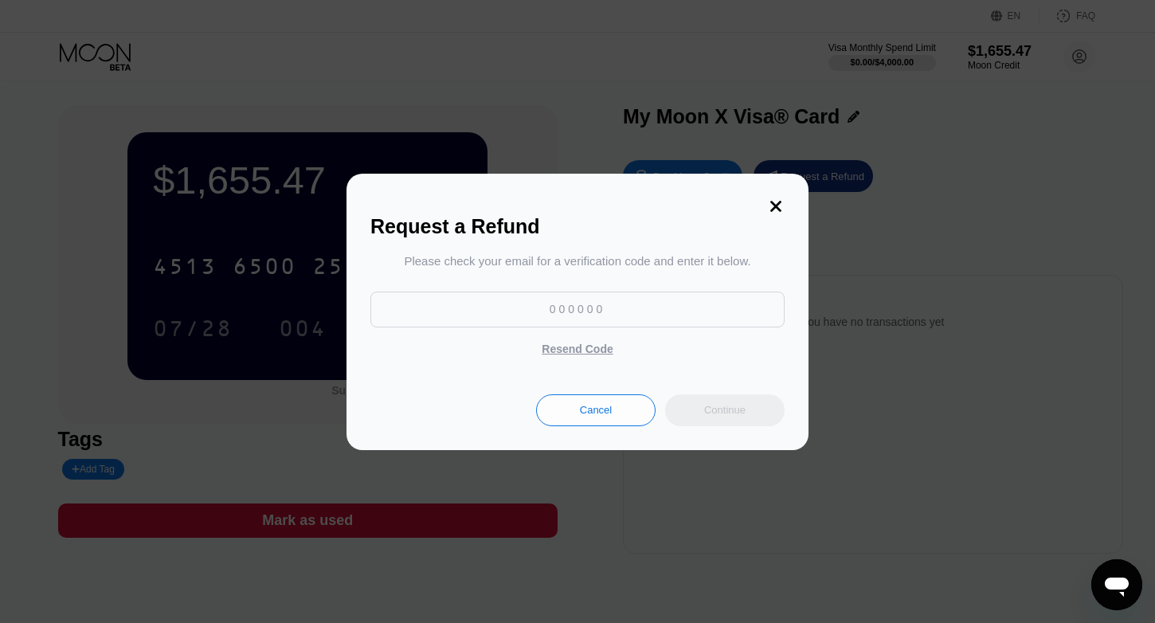
click at [612, 310] on input at bounding box center [578, 310] width 414 height 36
paste input "129191"
type input "129191"
click at [740, 406] on div "Continue" at bounding box center [724, 410] width 41 height 14
